Goal: Task Accomplishment & Management: Manage account settings

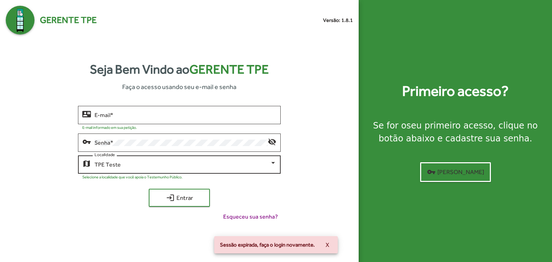
click at [114, 169] on div "TPE Teste Localidade" at bounding box center [186, 164] width 182 height 20
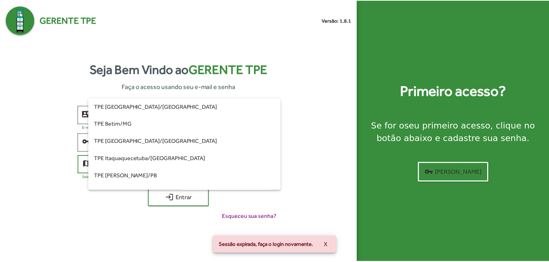
scroll to position [36, 0]
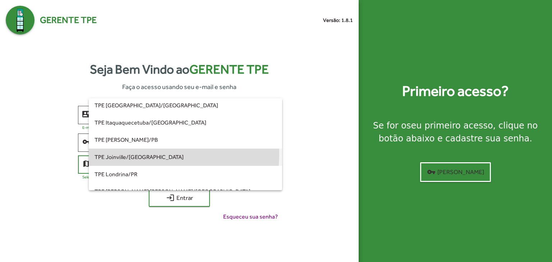
click at [136, 154] on span "TPE Joinville/[GEOGRAPHIC_DATA]" at bounding box center [186, 157] width 182 height 17
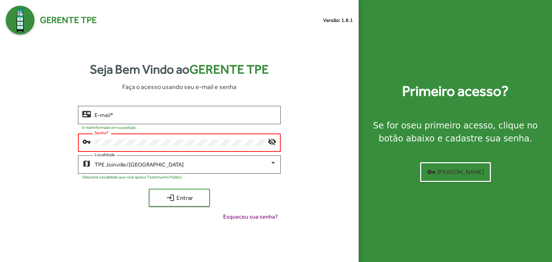
type input "**********"
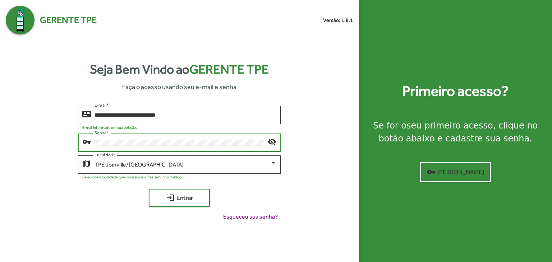
click at [149, 189] on button "login Entrar" at bounding box center [179, 198] width 61 height 18
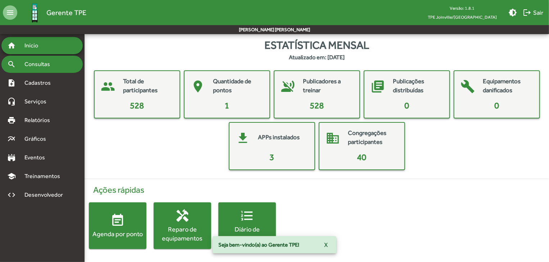
click at [48, 62] on span "Consultas" at bounding box center [39, 64] width 39 height 9
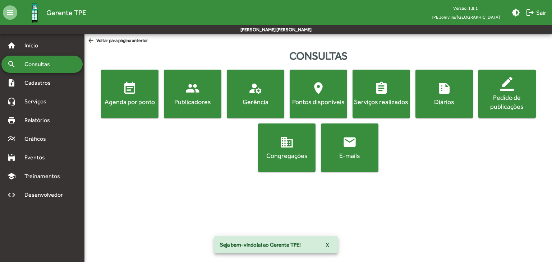
click at [273, 103] on div "Gerência" at bounding box center [255, 101] width 55 height 9
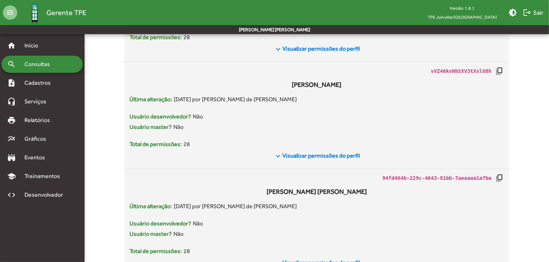
scroll to position [683, 0]
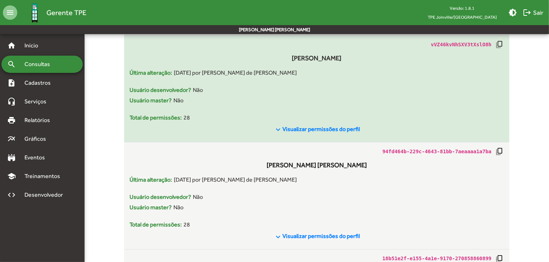
click at [295, 130] on span "Visualizar permissões do perfil" at bounding box center [320, 129] width 77 height 7
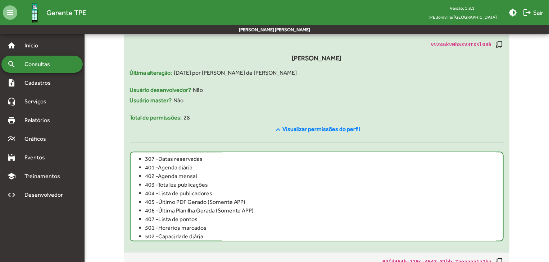
scroll to position [160, 0]
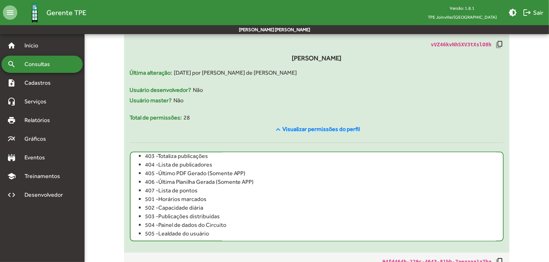
click at [327, 91] on div "Usuário desenvolvedor? Não" at bounding box center [317, 90] width 374 height 9
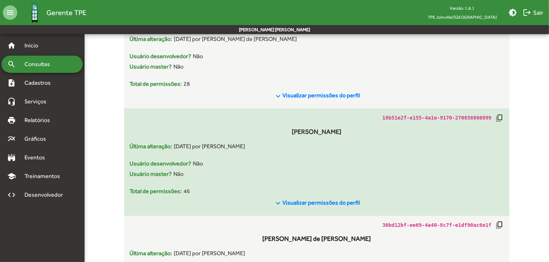
click at [316, 204] on span "Visualizar permissões do perfil" at bounding box center [320, 203] width 77 height 7
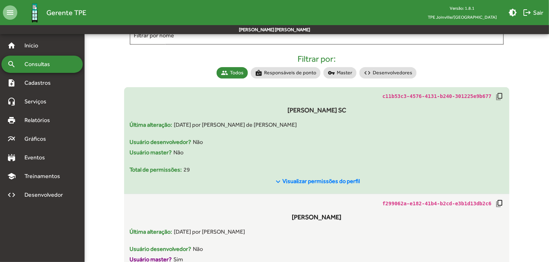
scroll to position [108, 0]
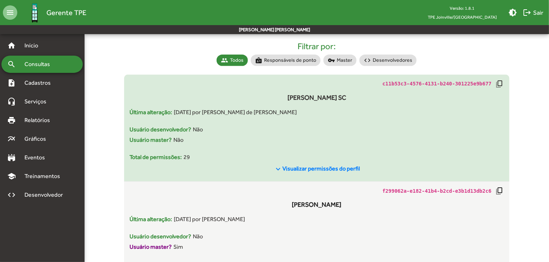
click at [334, 170] on span "Visualizar permissões do perfil" at bounding box center [320, 168] width 77 height 7
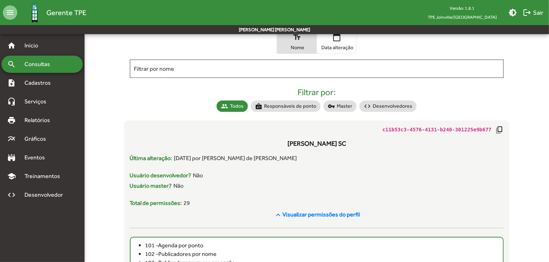
scroll to position [0, 0]
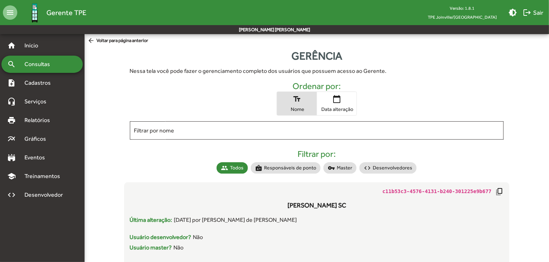
click at [56, 67] on span "Consultas" at bounding box center [39, 64] width 39 height 9
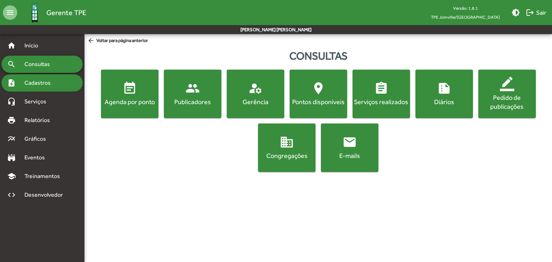
click at [46, 85] on span "Cadastros" at bounding box center [40, 83] width 40 height 9
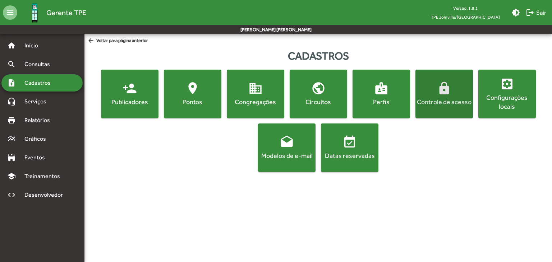
click at [440, 100] on div "Controle de acesso" at bounding box center [444, 101] width 55 height 9
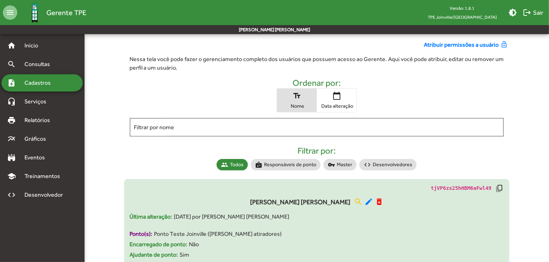
scroll to position [72, 0]
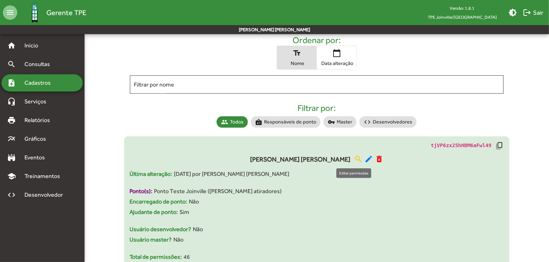
click at [364, 160] on mat-icon "edit" at bounding box center [368, 159] width 9 height 9
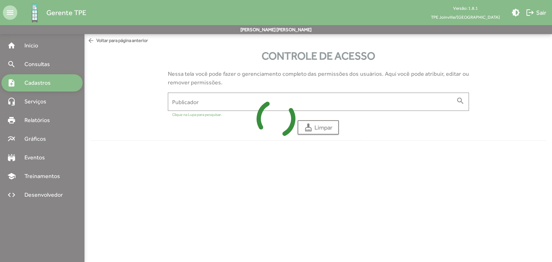
type input "**********"
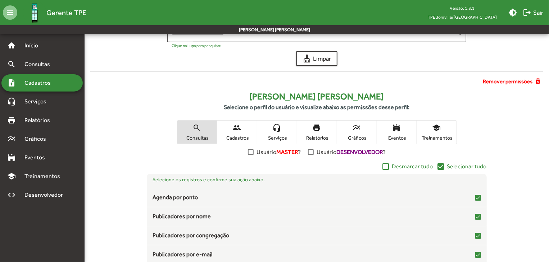
scroll to position [72, 0]
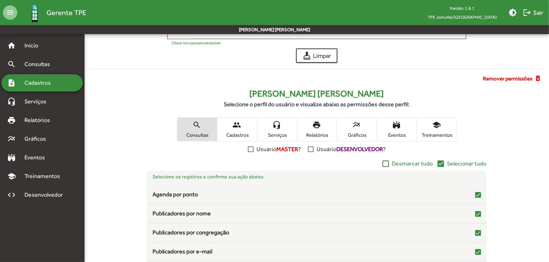
click at [281, 128] on mat-icon "headset_mic" at bounding box center [277, 125] width 9 height 9
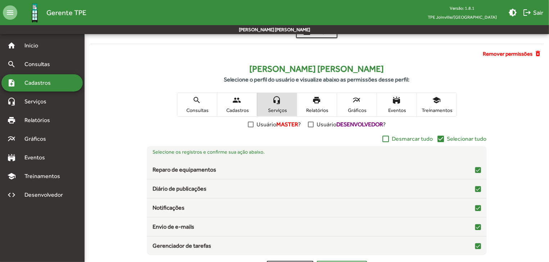
scroll to position [126, 0]
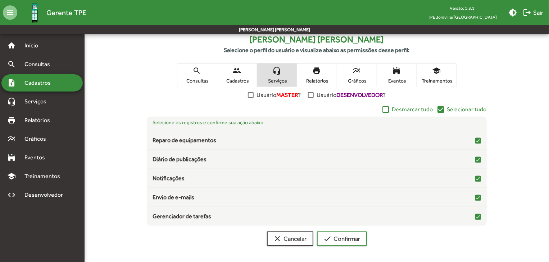
click at [318, 78] on span "Relatórios" at bounding box center [317, 81] width 36 height 6
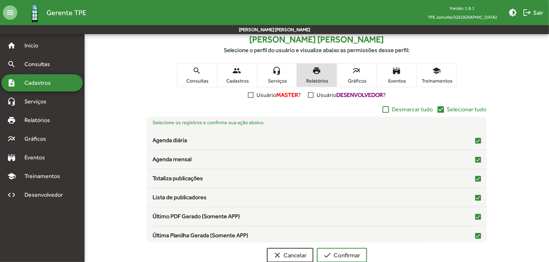
click at [200, 82] on span "Consultas" at bounding box center [197, 81] width 36 height 6
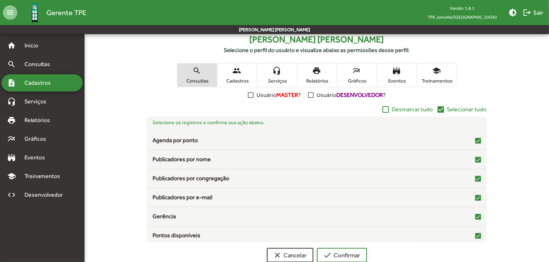
drag, startPoint x: 233, startPoint y: 79, endPoint x: 243, endPoint y: 91, distance: 15.3
click at [233, 79] on span "Cadastros" at bounding box center [237, 81] width 36 height 6
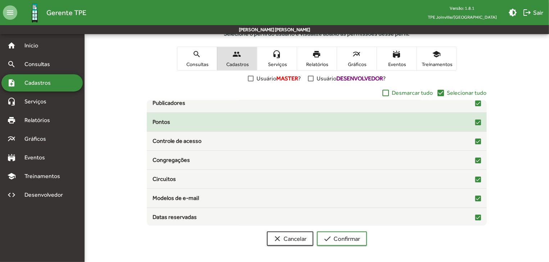
scroll to position [143, 0]
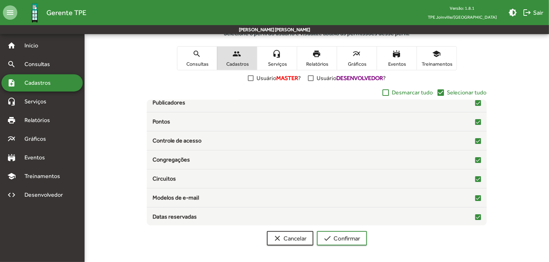
click at [276, 61] on span "Serviços" at bounding box center [277, 64] width 36 height 6
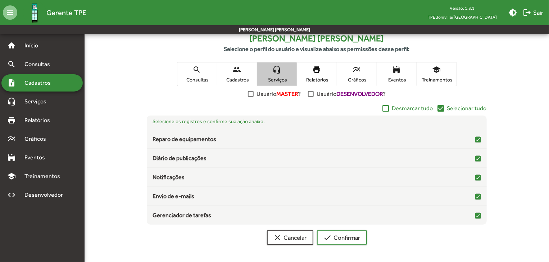
scroll to position [0, 0]
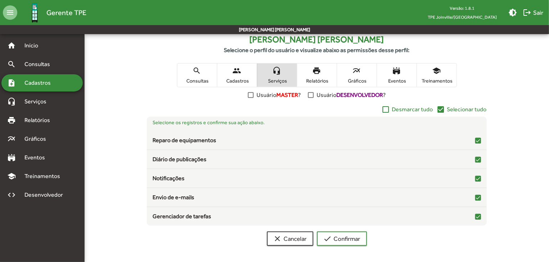
click at [316, 78] on span "Relatórios" at bounding box center [317, 81] width 36 height 6
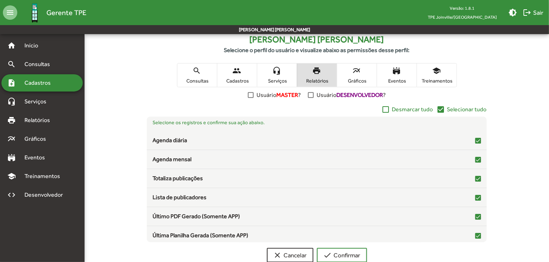
click at [352, 72] on mat-icon "multiline_chart" at bounding box center [356, 71] width 9 height 9
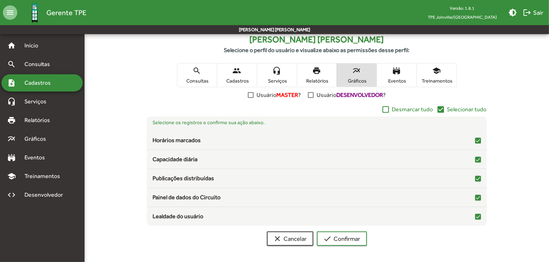
click at [400, 81] on span "Eventos" at bounding box center [397, 81] width 36 height 6
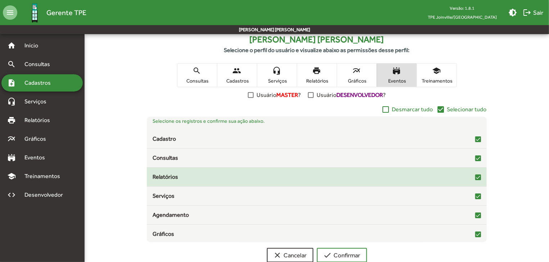
scroll to position [2, 0]
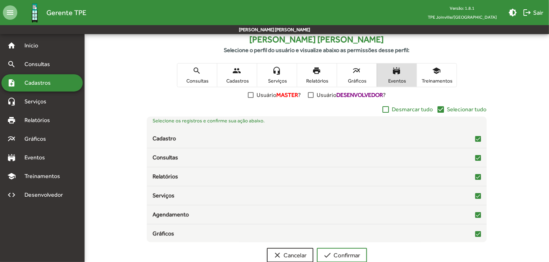
click at [429, 78] on span "Treinamentos" at bounding box center [437, 81] width 36 height 6
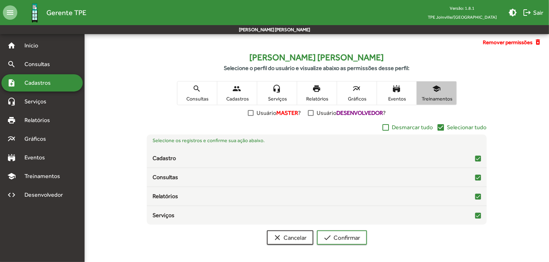
scroll to position [0, 0]
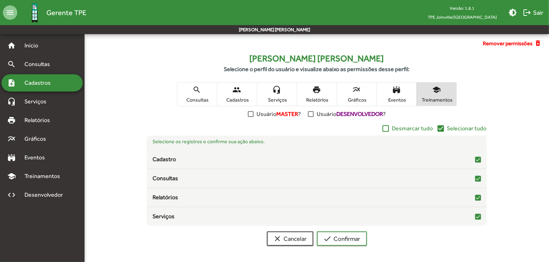
click at [194, 93] on mat-icon "search" at bounding box center [197, 90] width 9 height 9
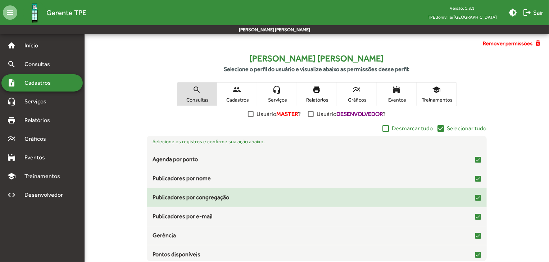
scroll to position [72, 0]
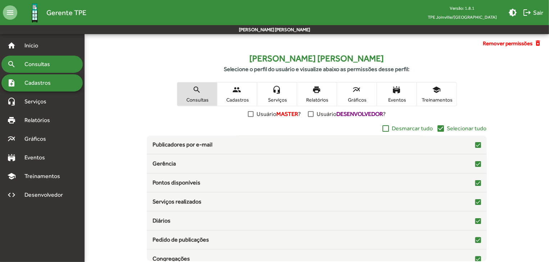
click at [50, 69] on div "search Consultas" at bounding box center [41, 64] width 81 height 17
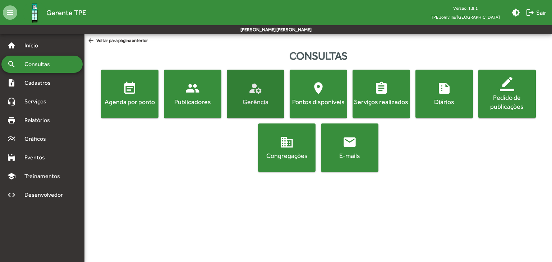
click at [246, 107] on button "manage_accounts Gerência" at bounding box center [256, 94] width 58 height 49
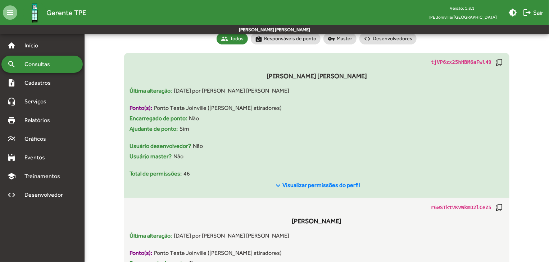
scroll to position [144, 0]
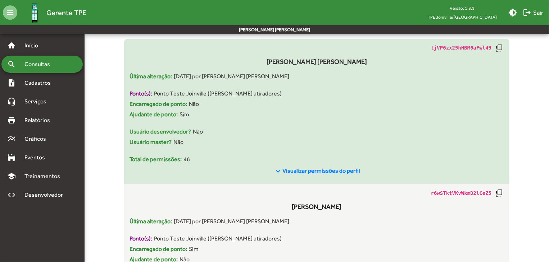
click at [325, 170] on span "Visualizar permissões do perfil" at bounding box center [320, 171] width 77 height 7
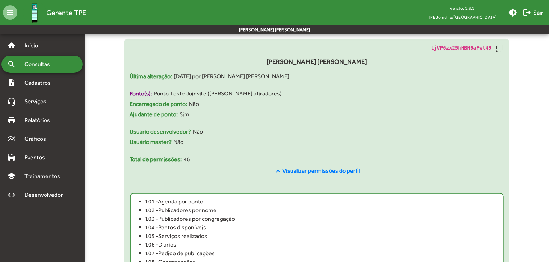
scroll to position [0, 0]
